Goal: Task Accomplishment & Management: Complete application form

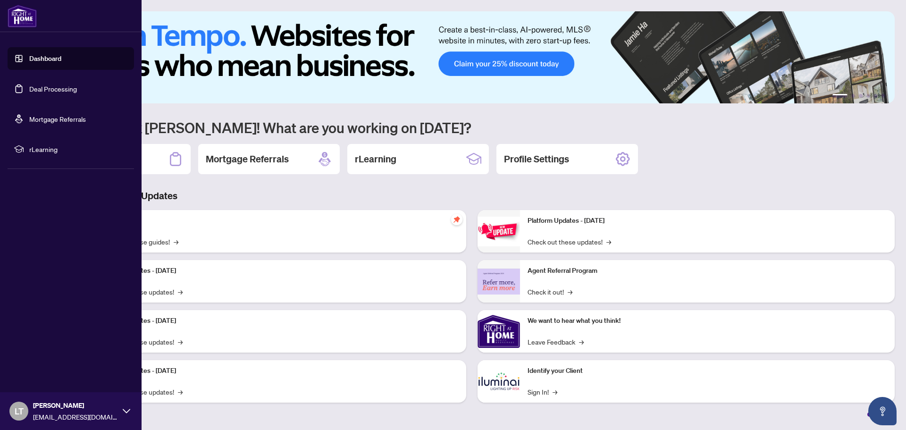
click at [54, 92] on link "Deal Processing" at bounding box center [53, 88] width 48 height 8
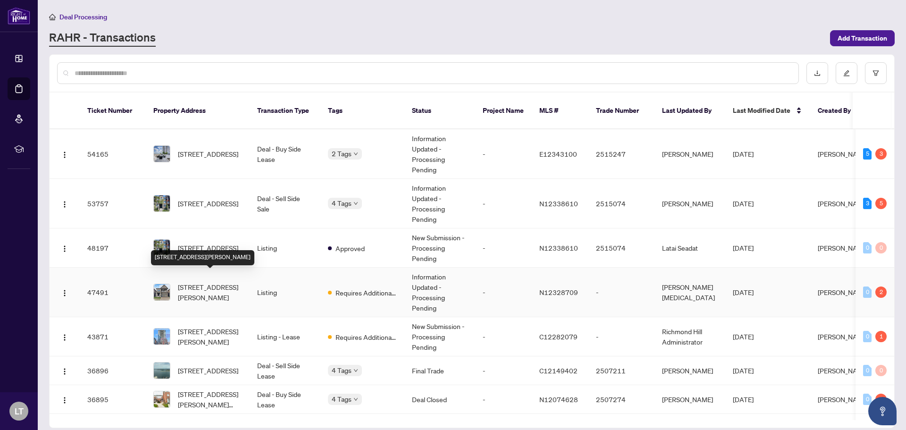
click at [203, 282] on span "[STREET_ADDRESS][PERSON_NAME]" at bounding box center [210, 292] width 64 height 21
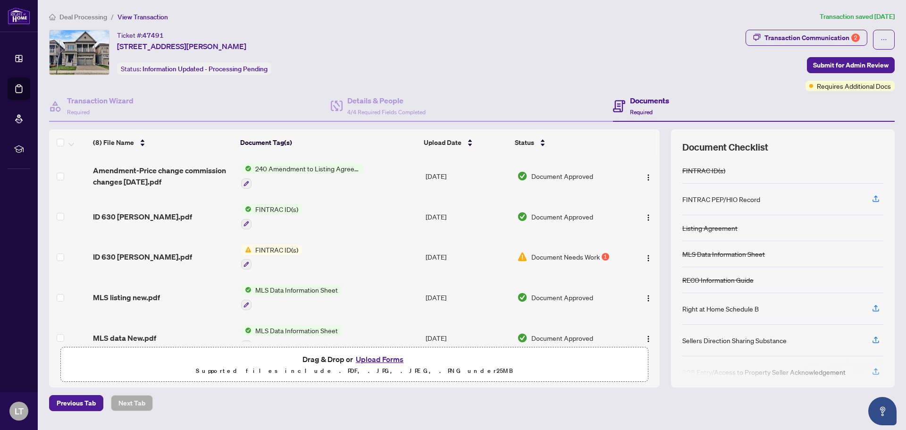
click at [376, 358] on button "Upload Forms" at bounding box center [379, 359] width 53 height 12
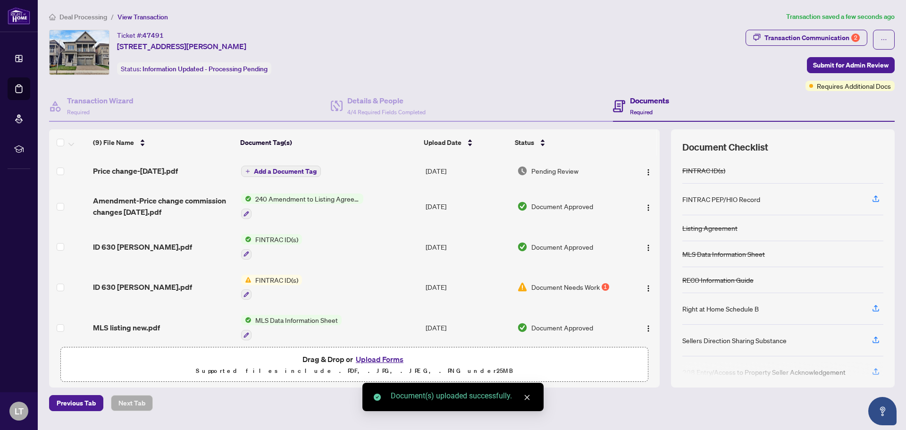
click at [279, 173] on span "Add a Document Tag" at bounding box center [285, 171] width 63 height 7
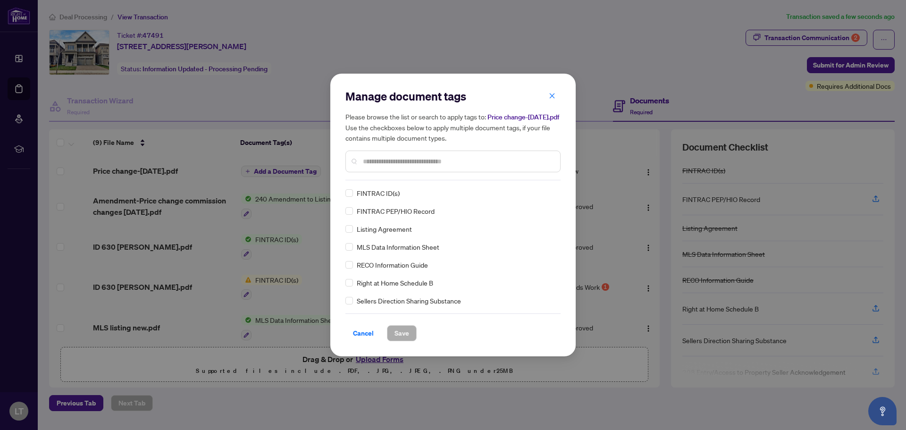
click at [378, 162] on input "text" at bounding box center [458, 161] width 190 height 10
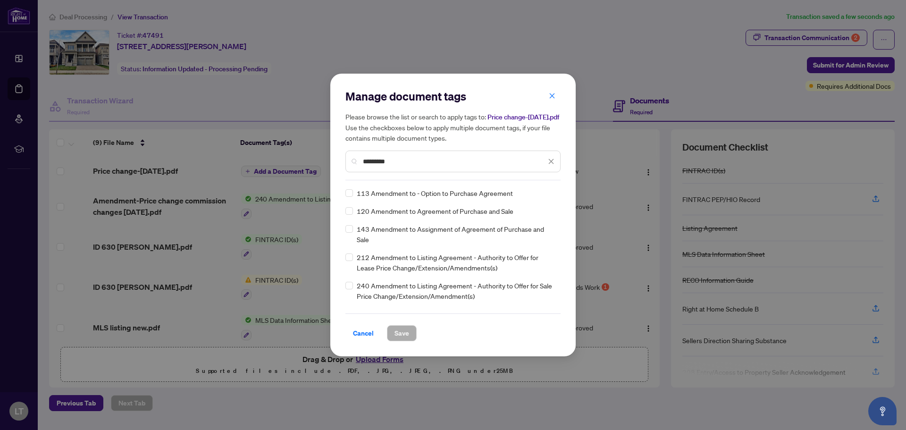
type input "*********"
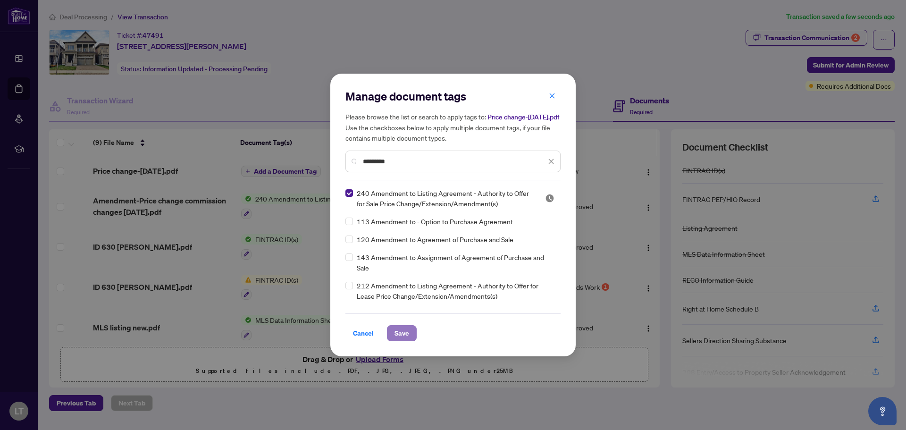
click at [404, 333] on span "Save" at bounding box center [402, 333] width 15 height 15
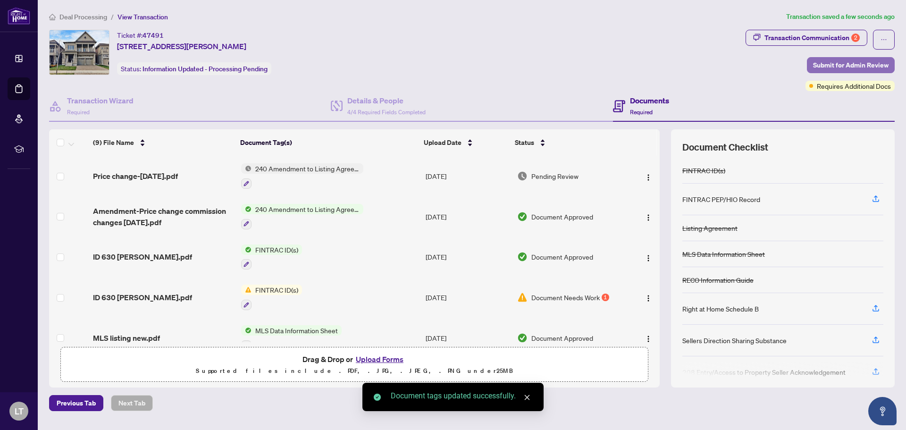
click at [823, 61] on span "Submit for Admin Review" at bounding box center [851, 65] width 76 height 15
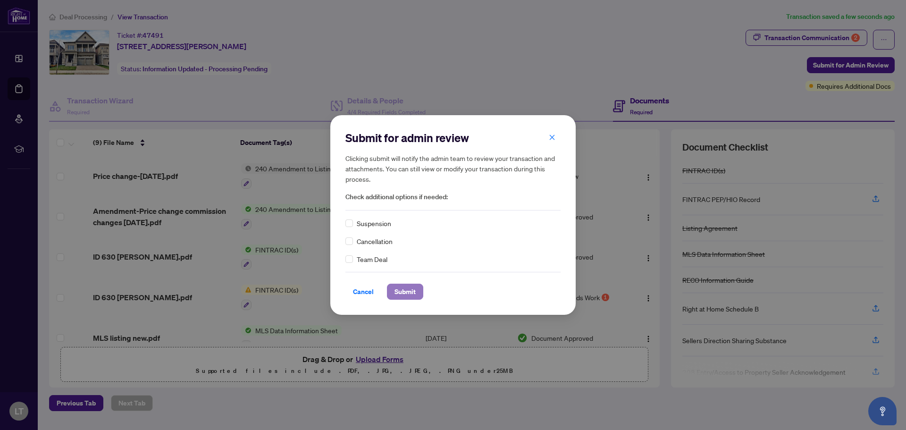
click at [401, 294] on span "Submit" at bounding box center [405, 291] width 21 height 15
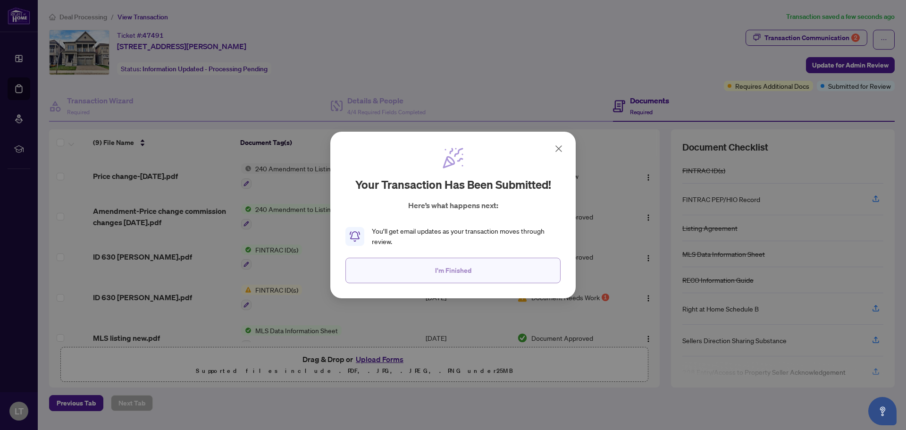
click at [464, 272] on span "I'm Finished" at bounding box center [453, 270] width 36 height 15
